Goal: Check status: Check status

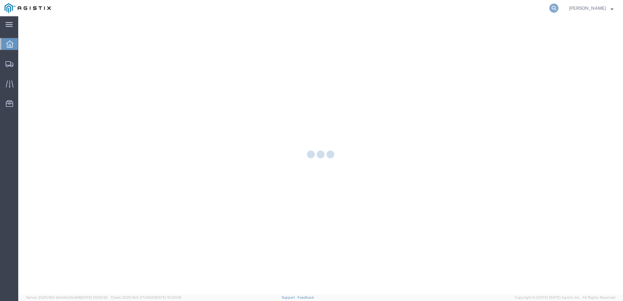
click at [558, 10] on icon at bounding box center [553, 8] width 9 height 9
click at [481, 13] on input "search" at bounding box center [450, 8] width 198 height 16
paste input "56769996"
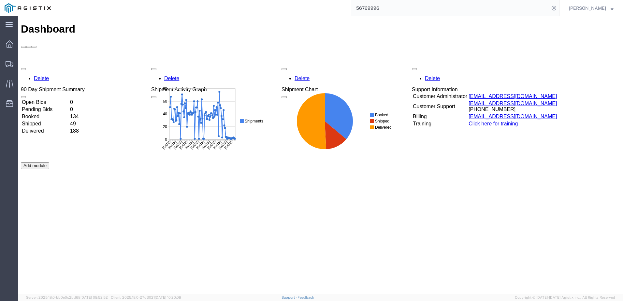
click at [405, 9] on input "56769996" at bounding box center [450, 8] width 198 height 16
drag, startPoint x: 416, startPoint y: 24, endPoint x: 310, endPoint y: 22, distance: 105.3
click at [41, 10] on img at bounding box center [28, 8] width 46 height 10
click at [408, 10] on input "56769996" at bounding box center [450, 8] width 198 height 16
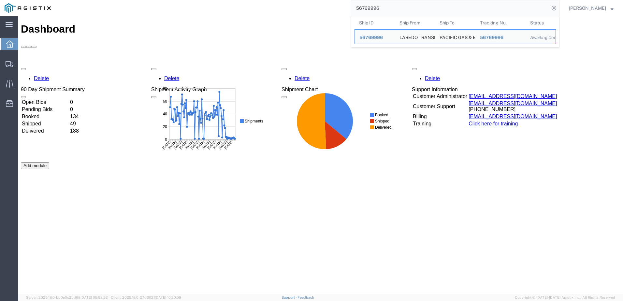
drag, startPoint x: 396, startPoint y: 8, endPoint x: 354, endPoint y: 8, distance: 42.4
click at [354, 8] on div "56769996 Ship ID Ship From Ship To Tracking Nu. Status Ship ID 56769996 Ship Fr…" at bounding box center [307, 8] width 504 height 16
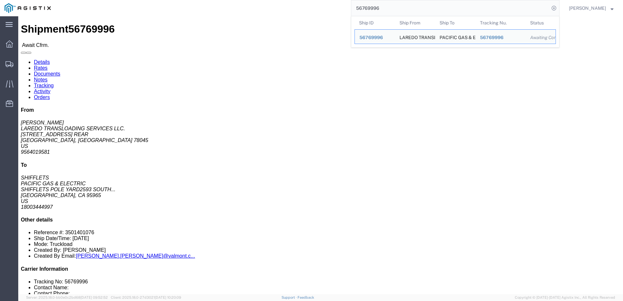
drag, startPoint x: 413, startPoint y: 7, endPoint x: 332, endPoint y: 8, distance: 81.1
click at [332, 8] on div "56769996 Ship ID Ship From Ship To Tracking Nu. Status Ship ID 56769996 Ship Fr…" at bounding box center [307, 8] width 504 height 16
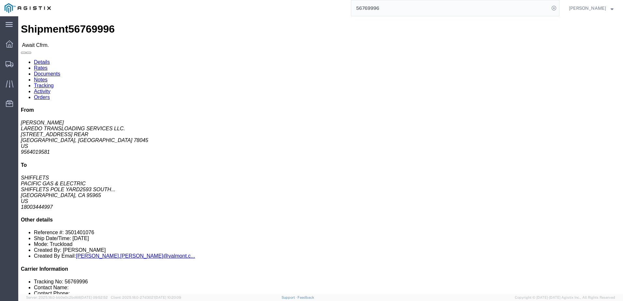
paste input "70037"
type input "56770037"
